Goal: Information Seeking & Learning: Learn about a topic

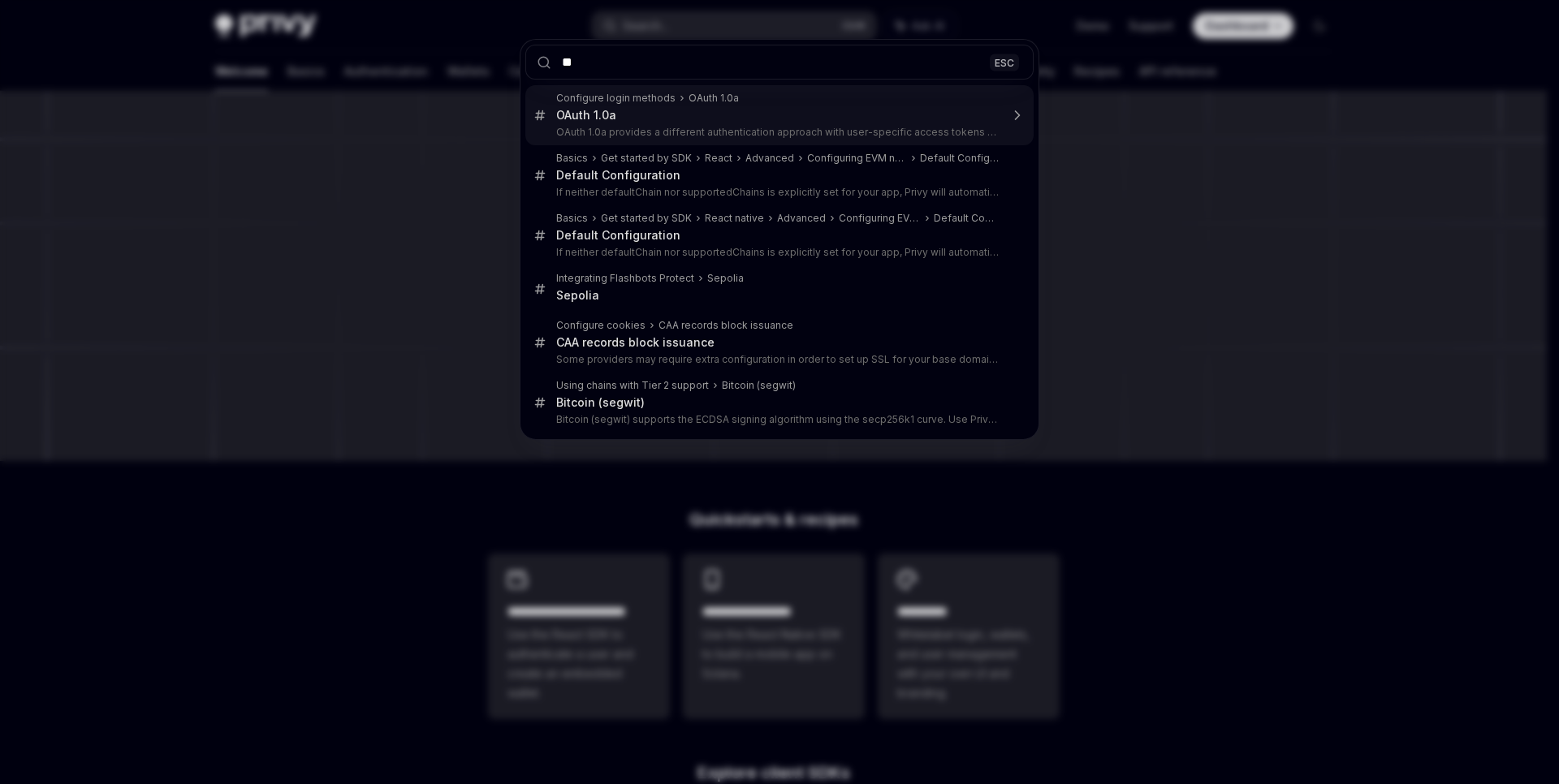
type input "*"
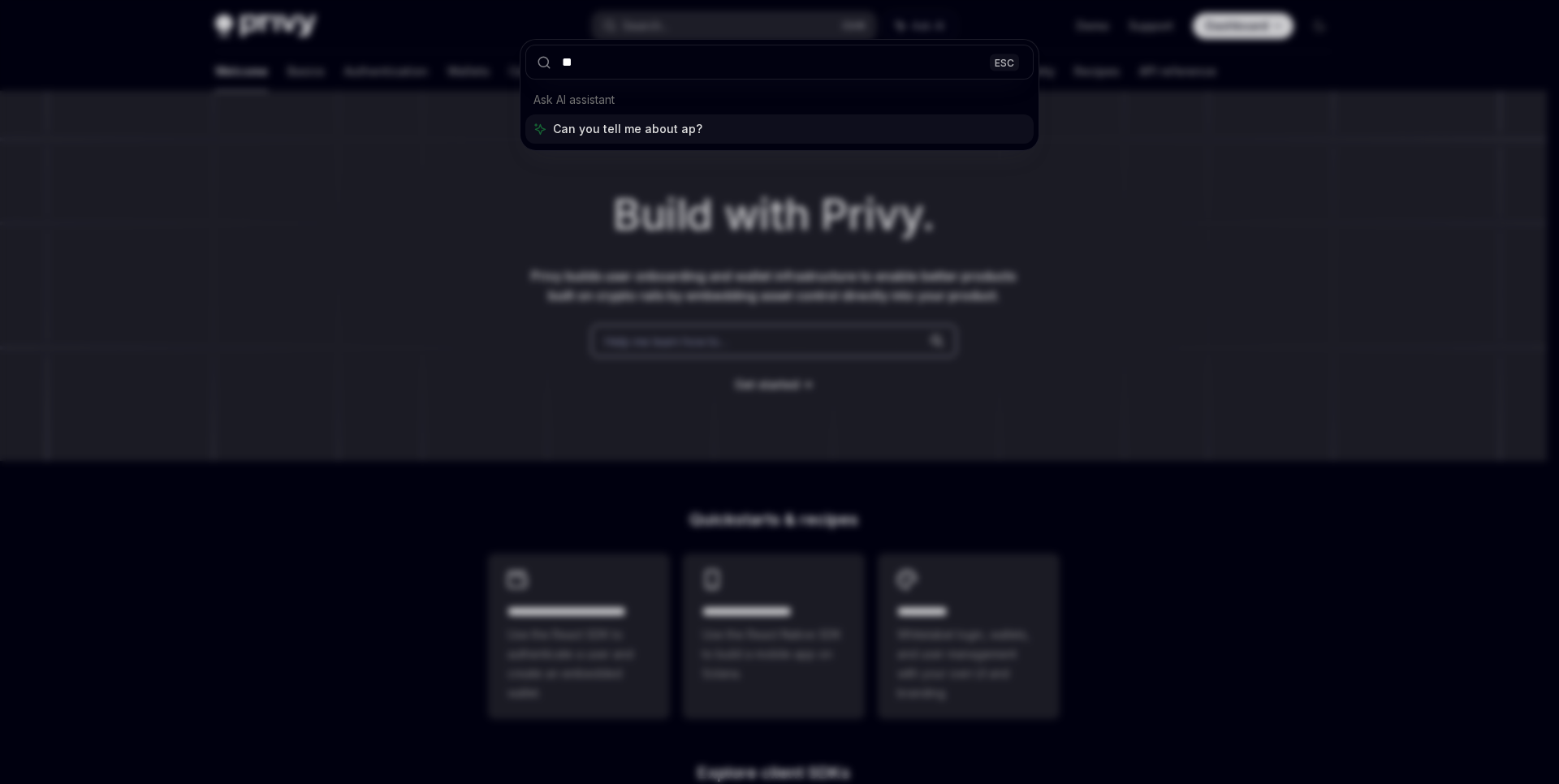
type input "***"
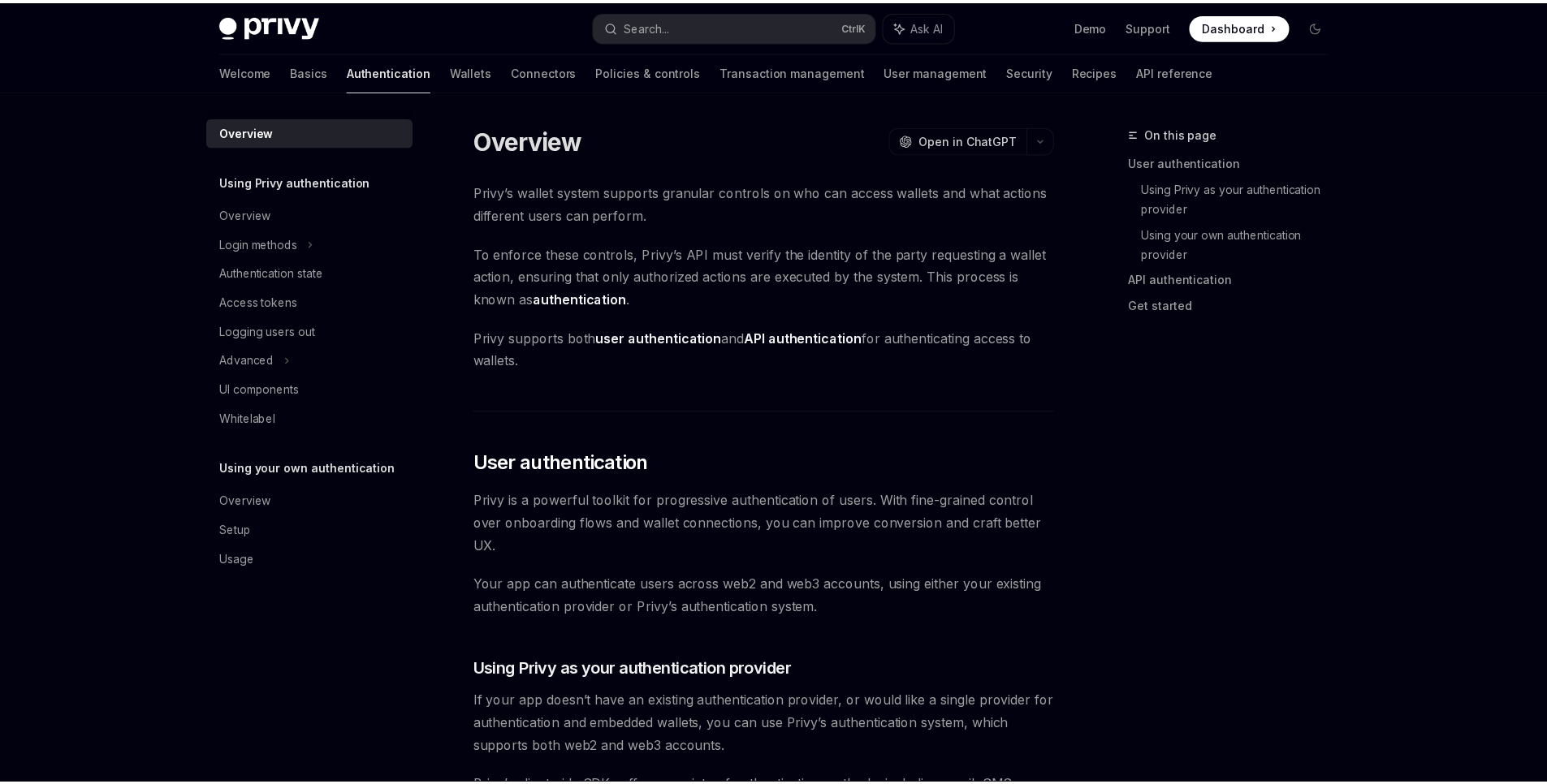
scroll to position [1061, 0]
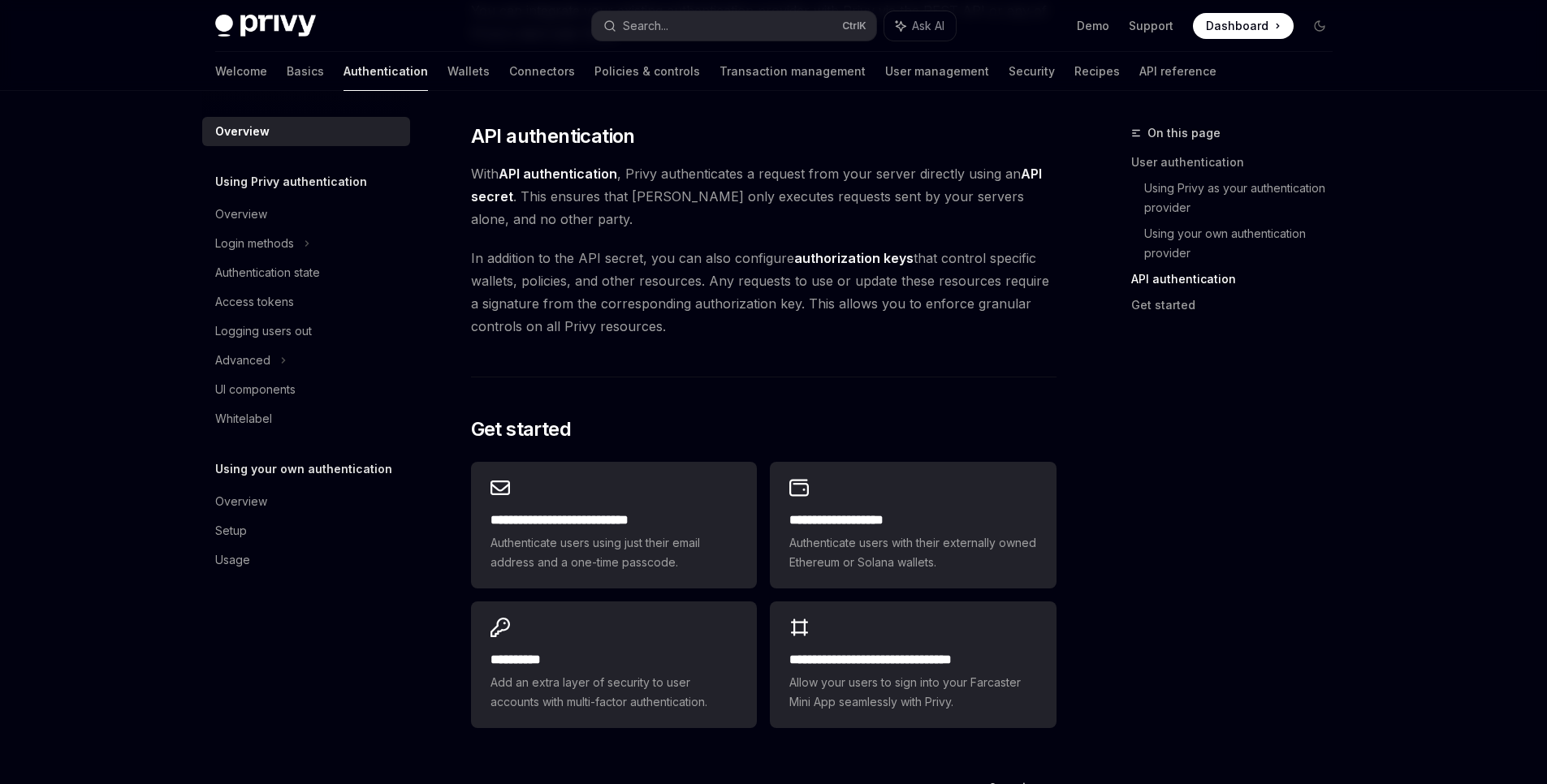
click at [322, 191] on h5 "Using your own authentication" at bounding box center [290, 182] width 152 height 20
click at [228, 502] on div "Overview" at bounding box center [240, 501] width 52 height 20
type textarea "*"
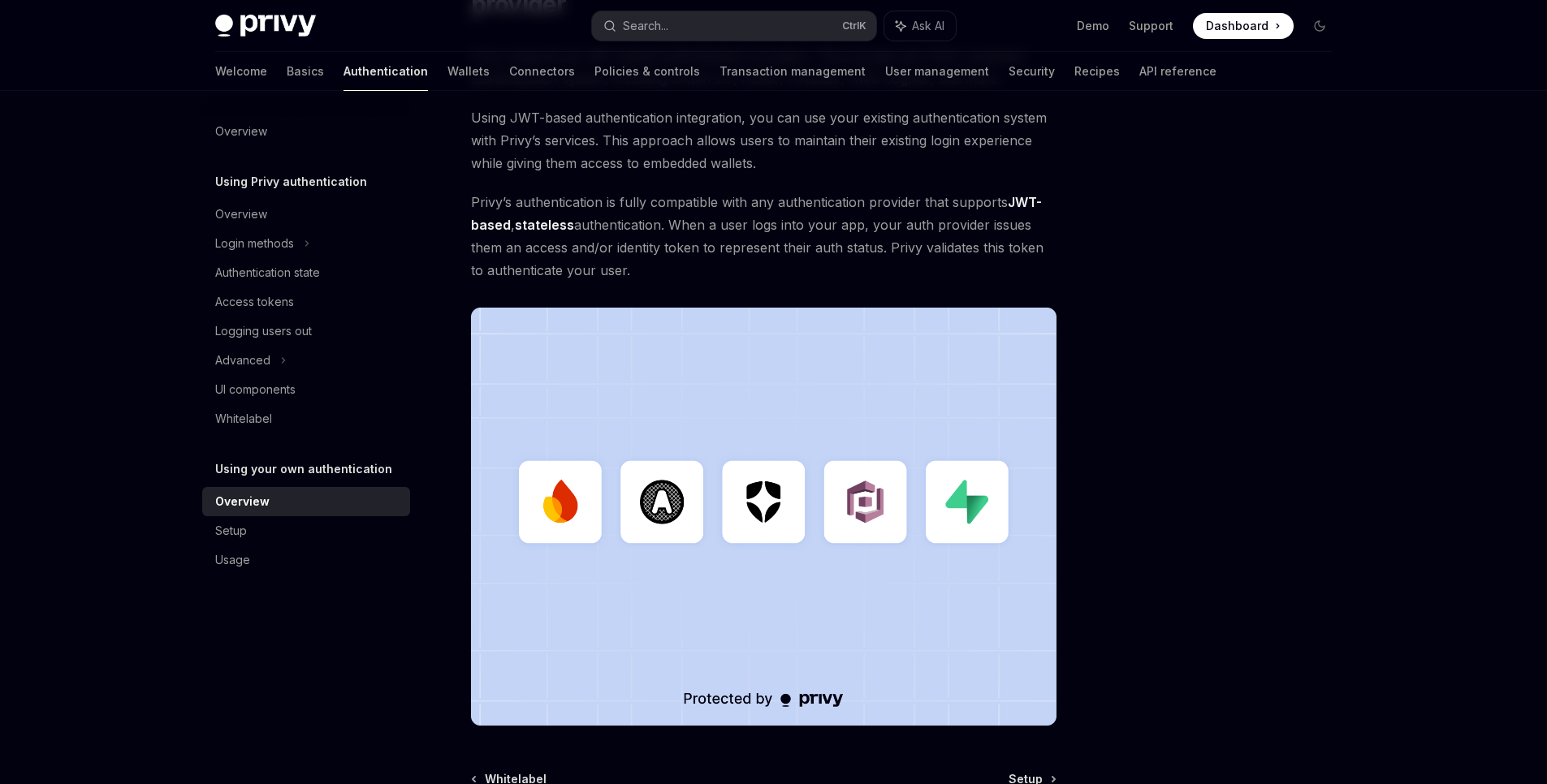
scroll to position [227, 0]
